Goal: Task Accomplishment & Management: Manage account settings

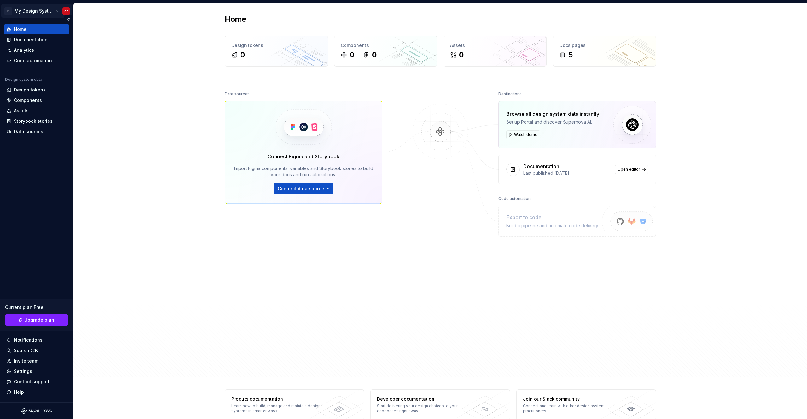
click at [38, 11] on html "P My Design System ZZ Home Documentation Analytics Code automation Design syste…" at bounding box center [403, 209] width 807 height 419
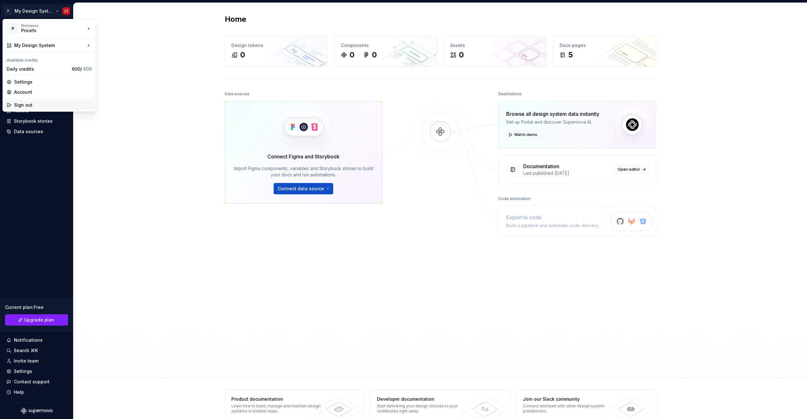
click at [37, 105] on div "Sign out" at bounding box center [53, 105] width 78 height 6
